Goal: Information Seeking & Learning: Learn about a topic

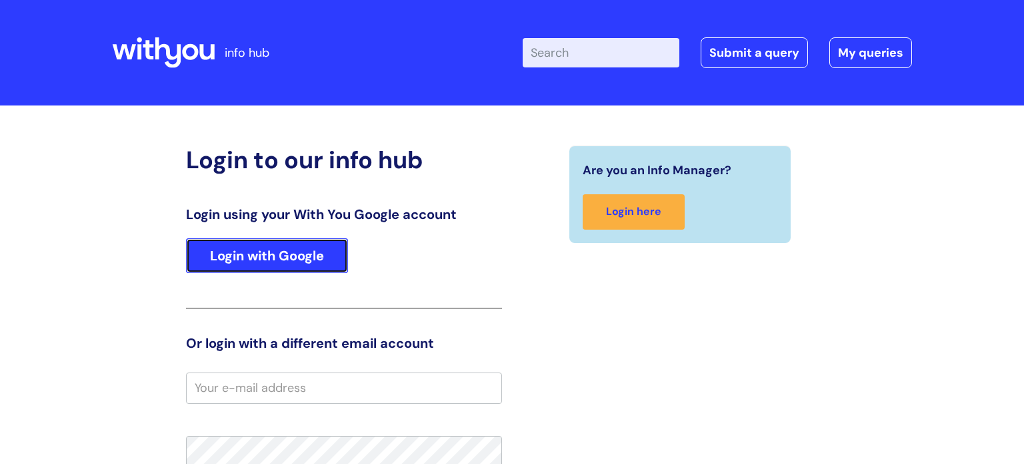
click at [329, 247] on link "Login with Google" at bounding box center [267, 255] width 162 height 35
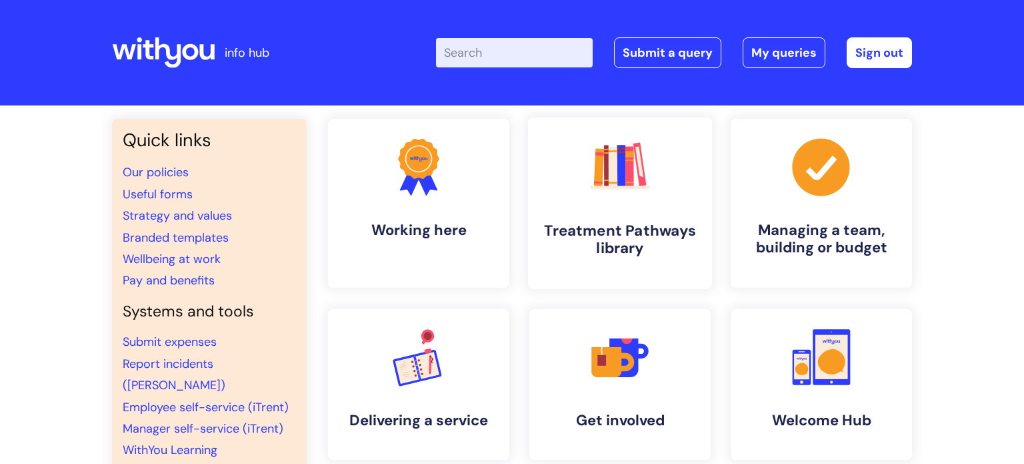
click at [642, 193] on icon ".cls-1{fill:#f89b22;}.cls-1,.cls-2,.cls-3,.cls-4,.cls-5,.cls-6,.cls-7{stroke-wi…" at bounding box center [620, 166] width 66 height 66
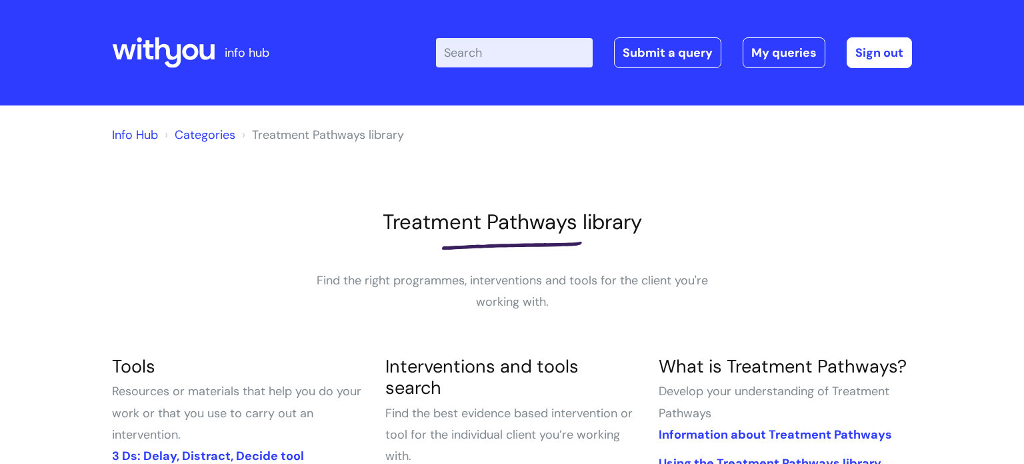
click at [524, 51] on input "Enter your search term here..." at bounding box center [514, 52] width 157 height 29
type input "journey"
click button "Search" at bounding box center [0, 0] width 0 height 0
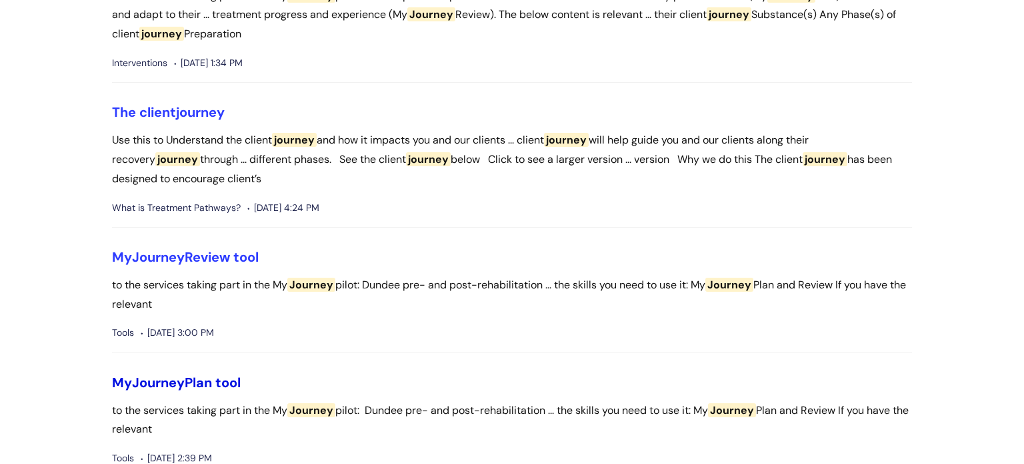
scroll to position [189, 0]
click at [229, 377] on link "My Journey Plan tool" at bounding box center [176, 381] width 129 height 17
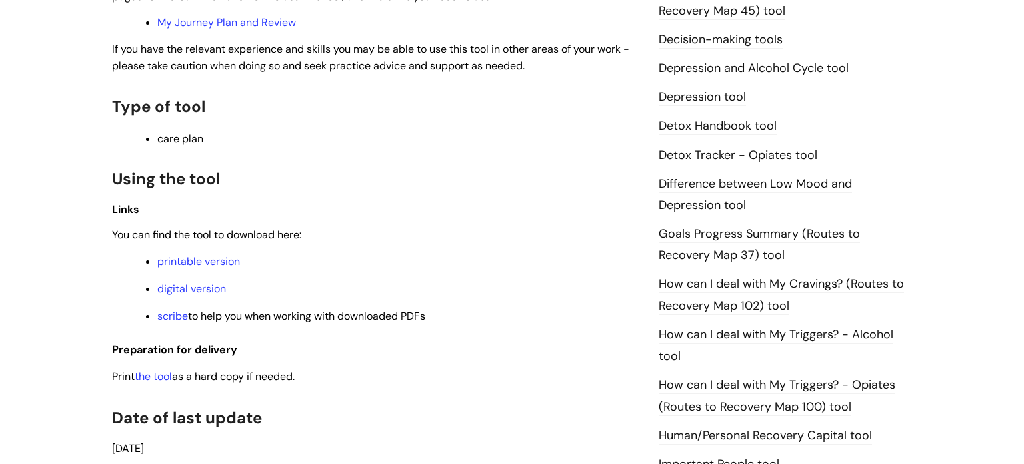
scroll to position [670, 0]
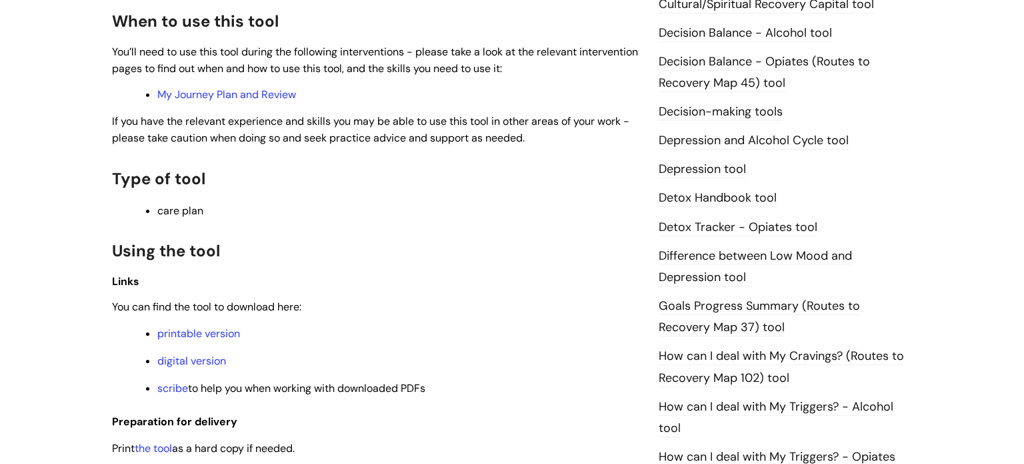
click at [205, 327] on li "printable version" at bounding box center [398, 332] width 482 height 17
click at [205, 359] on link "digital version" at bounding box center [191, 360] width 69 height 14
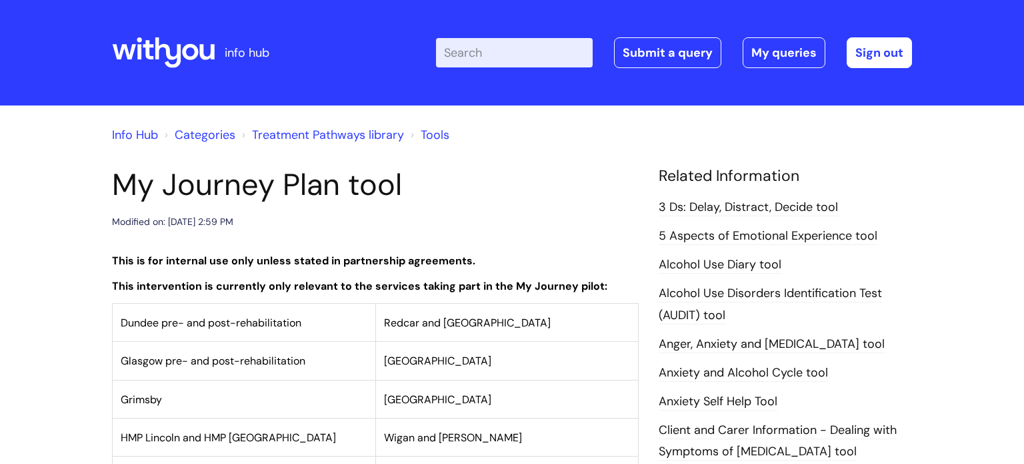
scroll to position [0, 0]
click at [181, 46] on icon at bounding box center [163, 53] width 103 height 32
